Goal: Check status: Check status

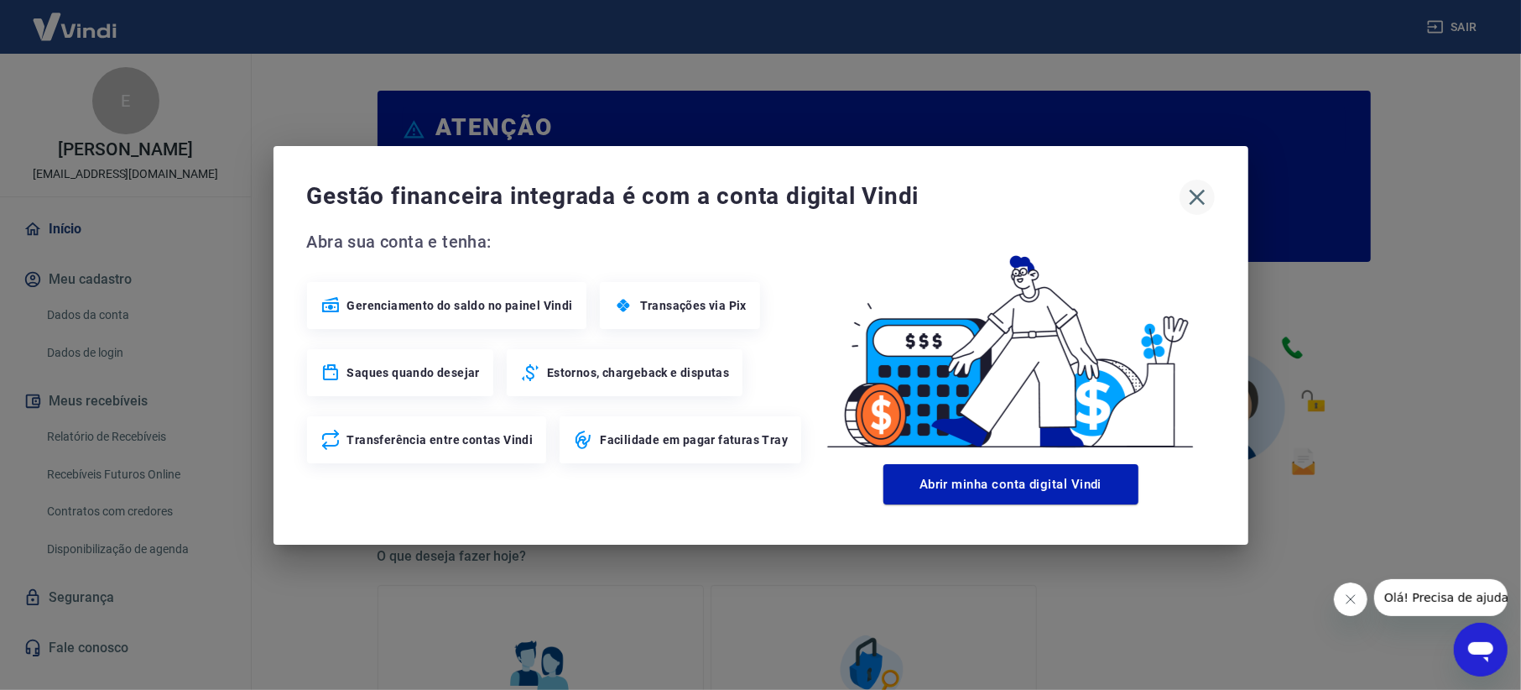
click at [1186, 198] on icon "button" at bounding box center [1197, 197] width 27 height 27
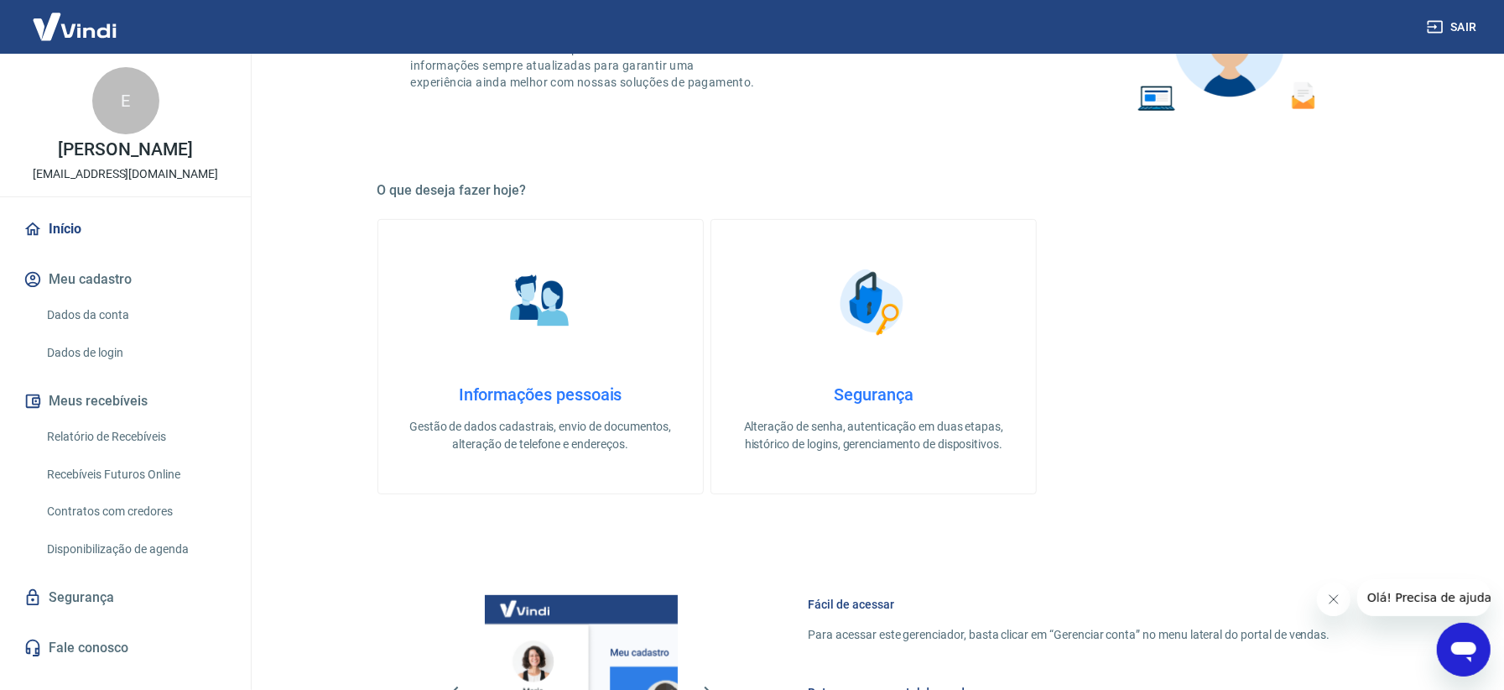
scroll to position [783, 0]
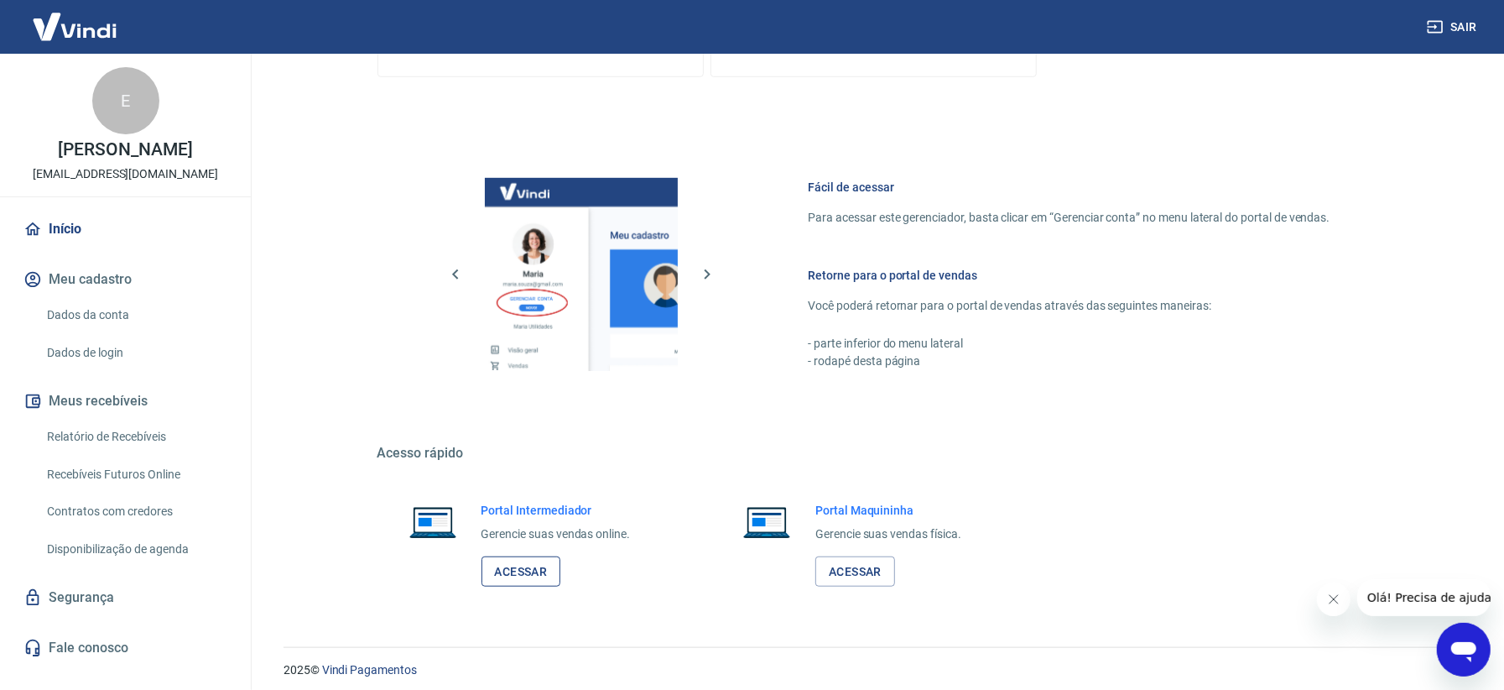
click at [540, 575] on link "Acessar" at bounding box center [522, 571] width 80 height 31
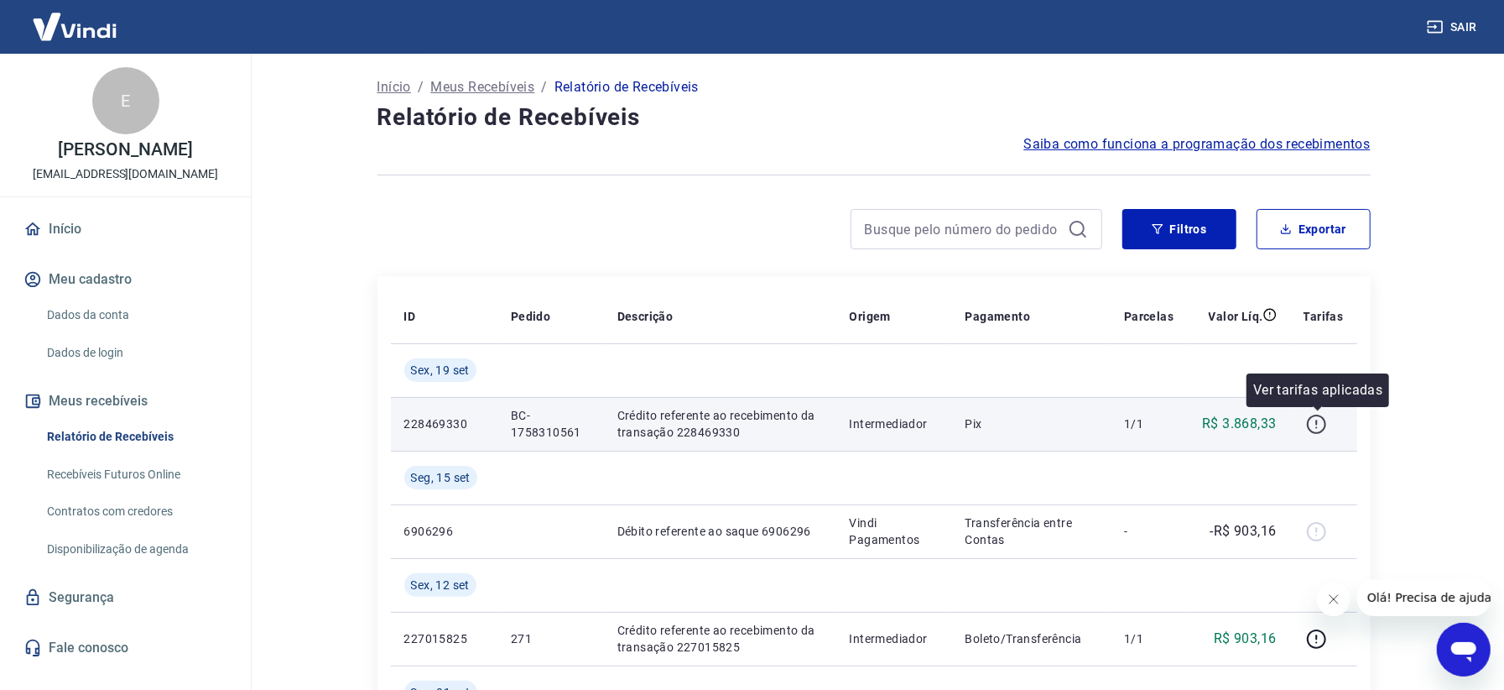
click at [1317, 420] on icon "button" at bounding box center [1317, 422] width 2 height 5
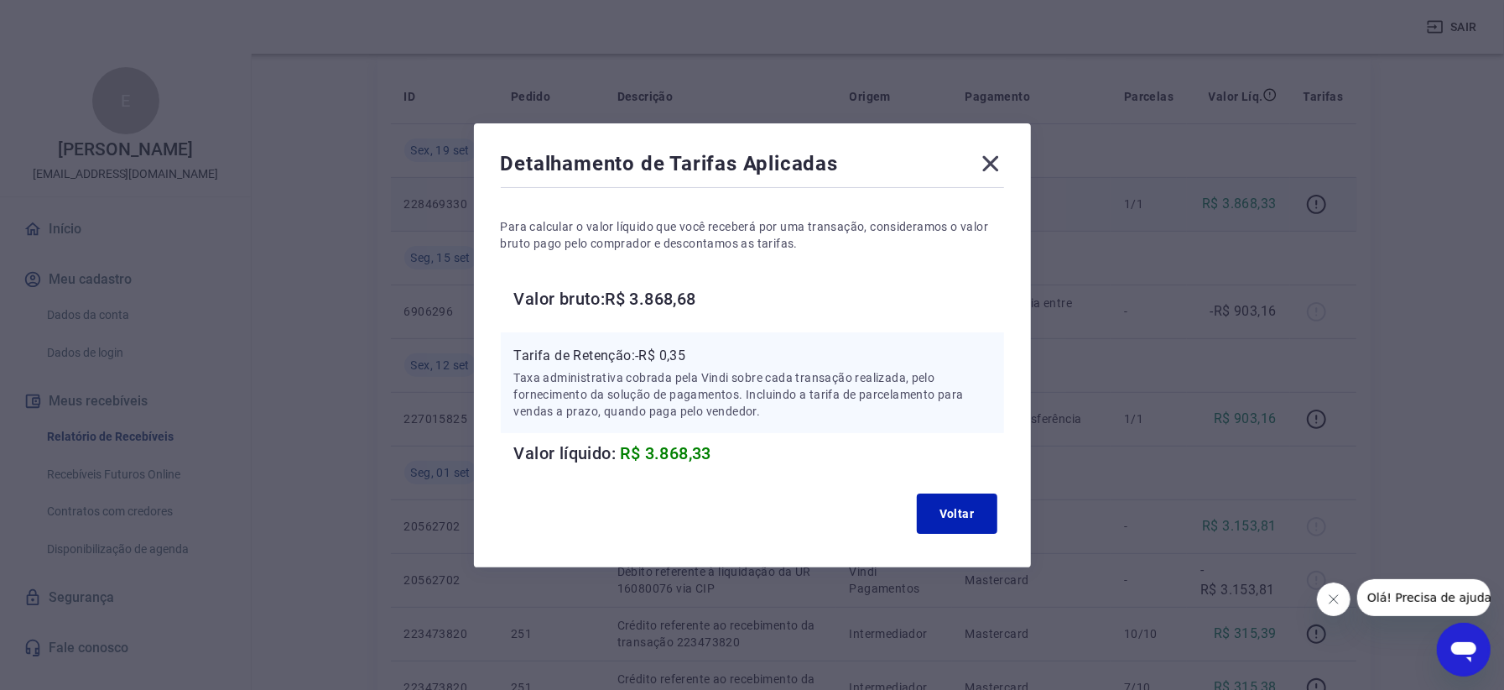
scroll to position [223, 0]
click at [995, 168] on icon at bounding box center [991, 163] width 16 height 16
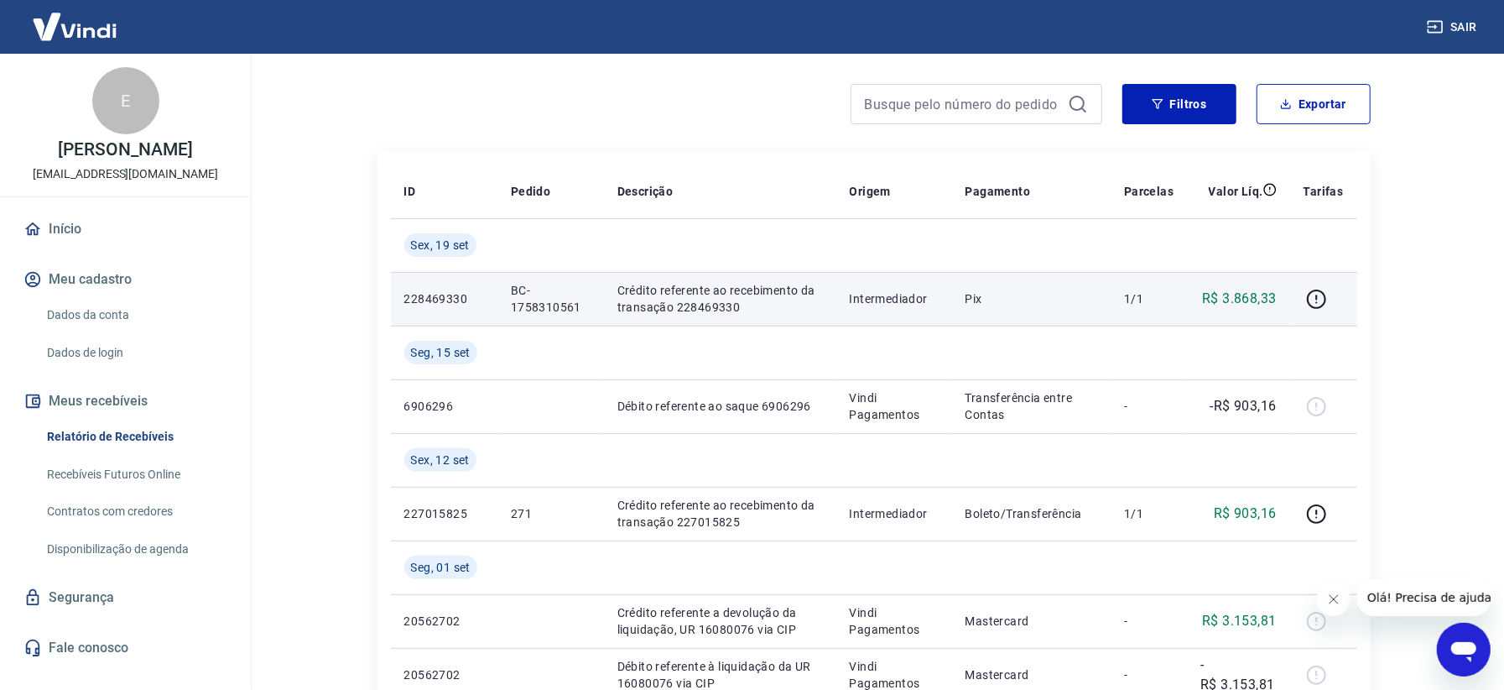
scroll to position [112, 0]
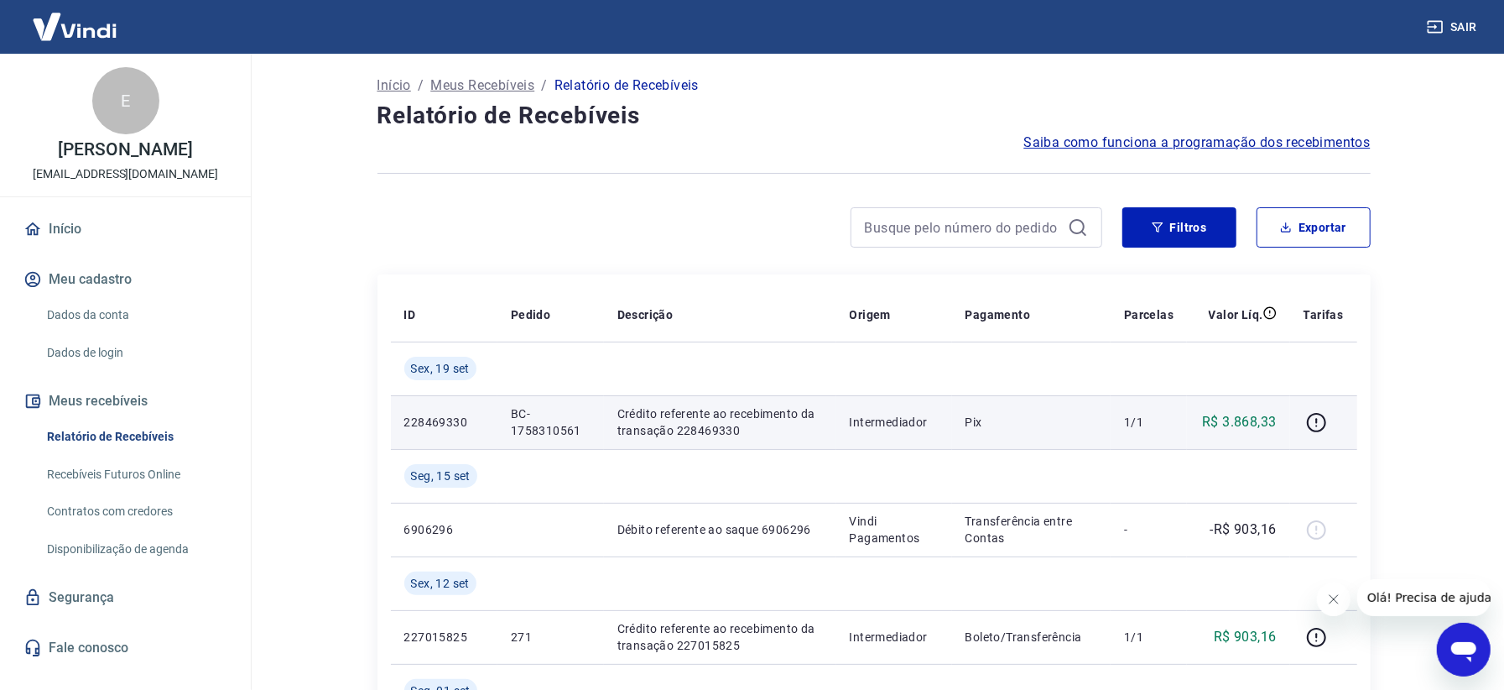
scroll to position [0, 0]
